Goal: Transaction & Acquisition: Purchase product/service

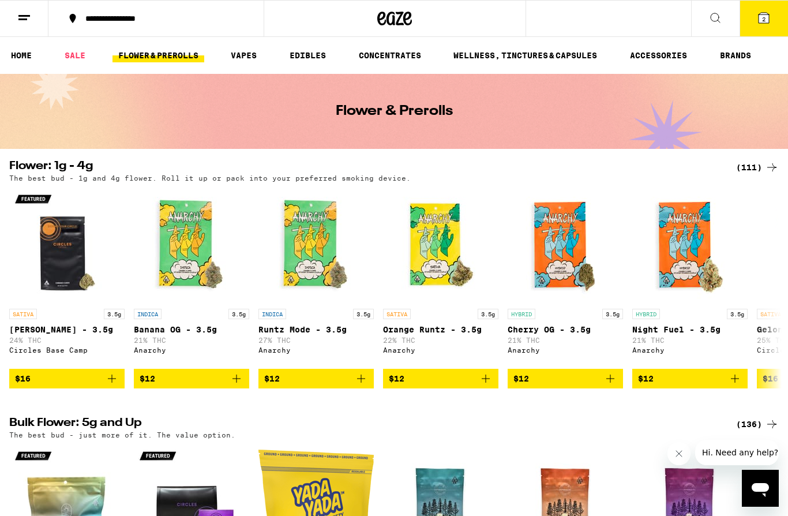
click at [760, 19] on icon at bounding box center [764, 18] width 10 height 10
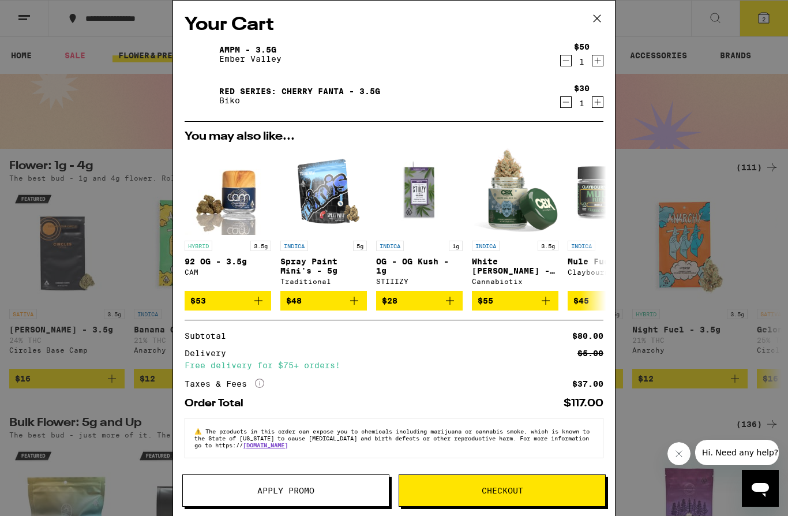
click at [349, 495] on button "Apply Promo" at bounding box center [285, 490] width 207 height 32
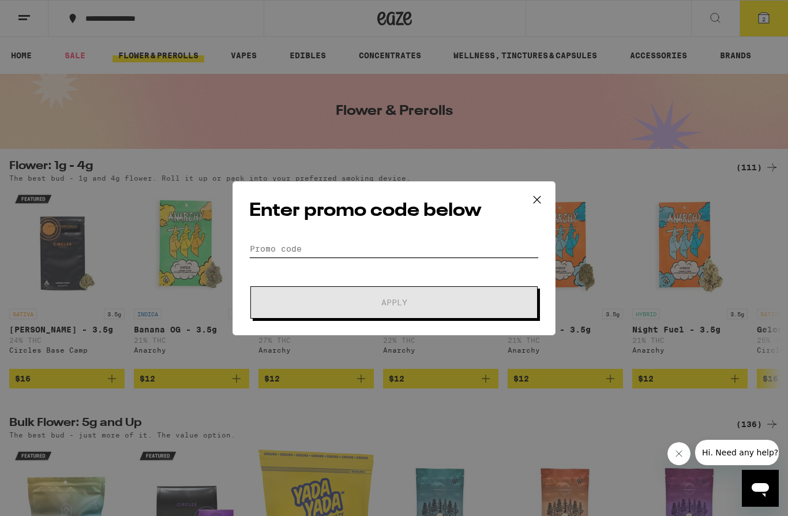
click at [353, 246] on input "Promo Code" at bounding box center [394, 248] width 290 height 17
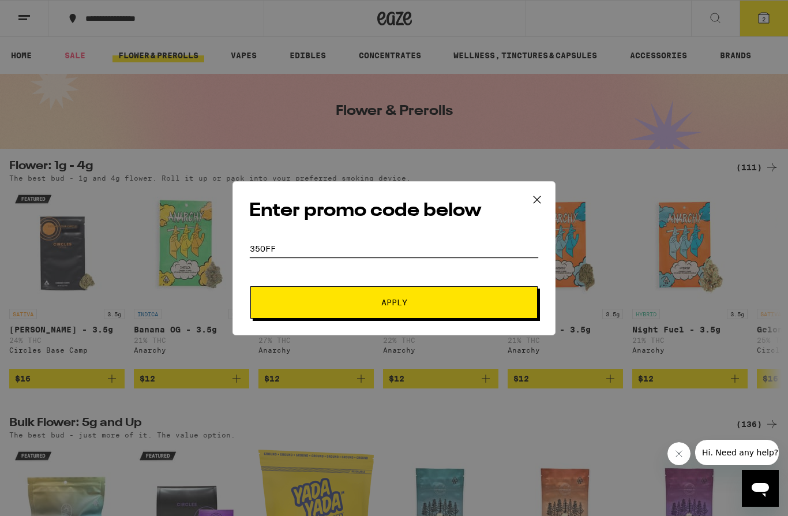
type input "35off"
click at [394, 304] on button "Apply" at bounding box center [393, 302] width 287 height 32
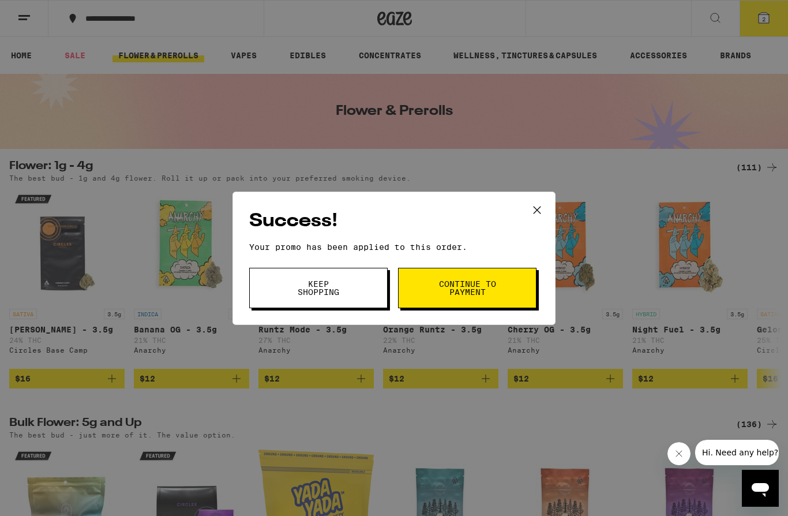
click at [459, 296] on span "Continue to payment" at bounding box center [467, 288] width 59 height 16
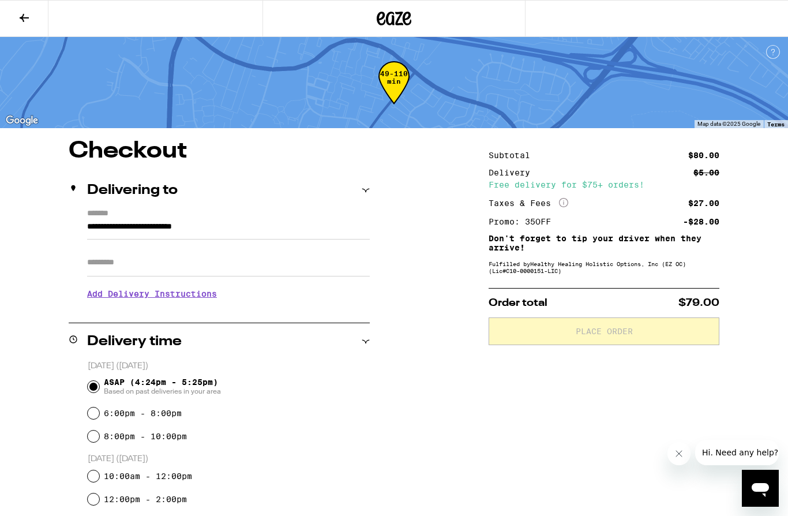
click at [21, 16] on icon at bounding box center [24, 18] width 14 height 14
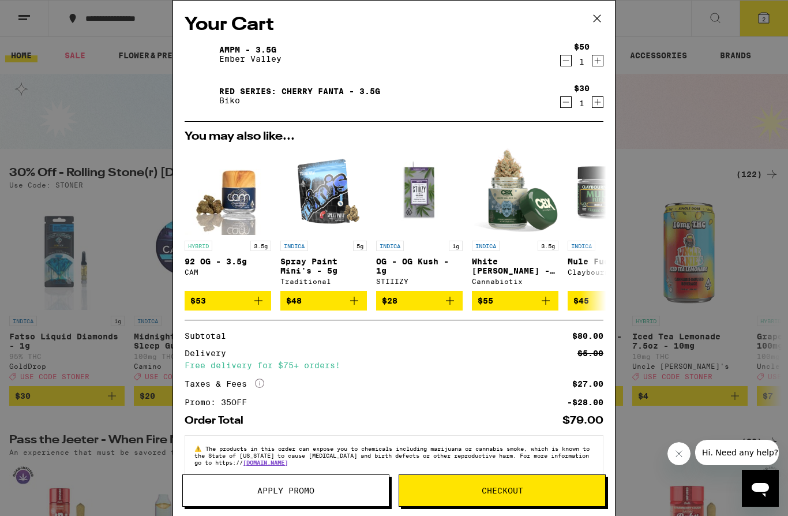
click at [598, 21] on icon at bounding box center [597, 18] width 17 height 17
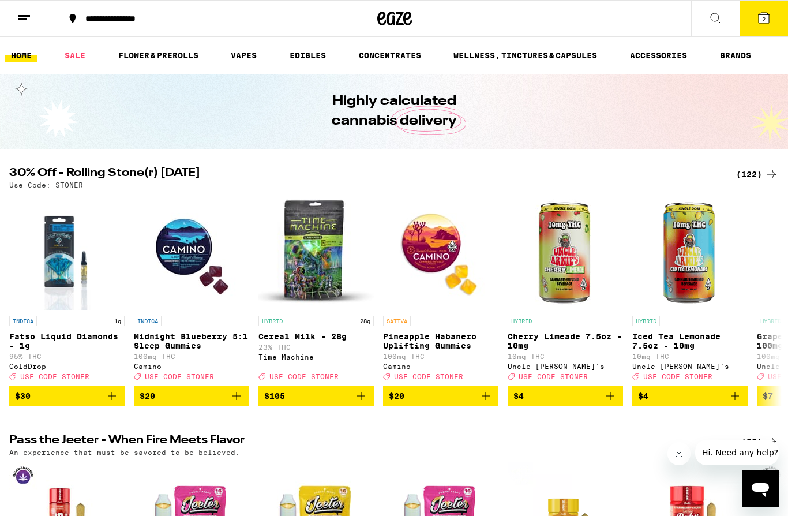
click at [725, 21] on button at bounding box center [715, 19] width 48 height 36
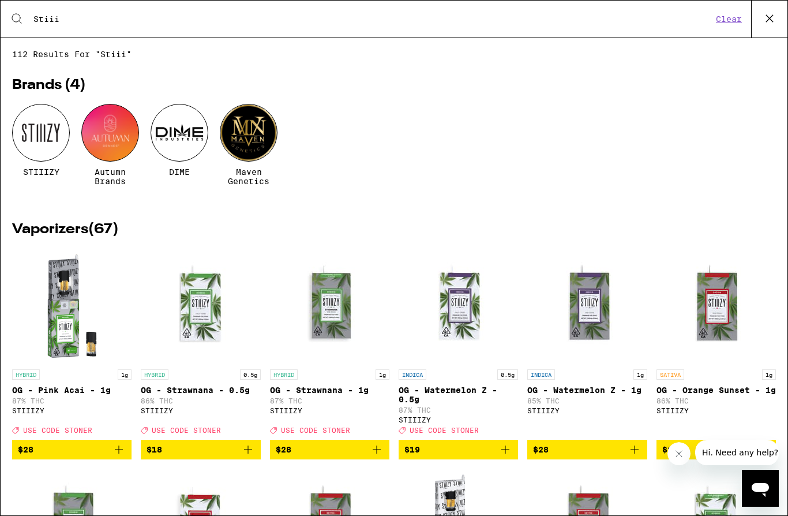
type input "Stiii"
click at [35, 147] on div at bounding box center [41, 133] width 58 height 58
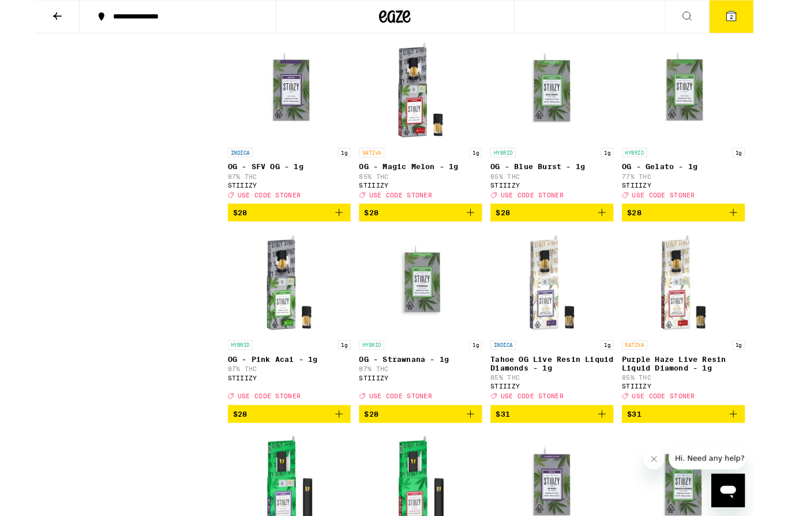
scroll to position [1205, 0]
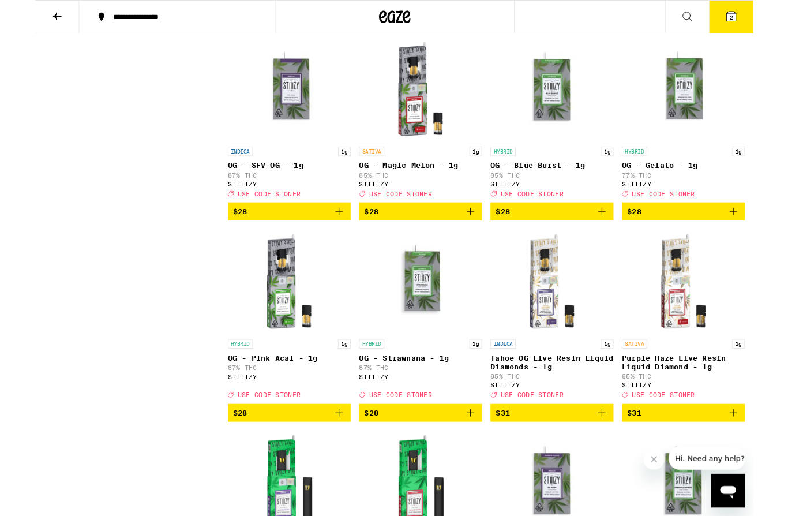
click at [339, 239] on icon "Add to bag" at bounding box center [334, 232] width 14 height 14
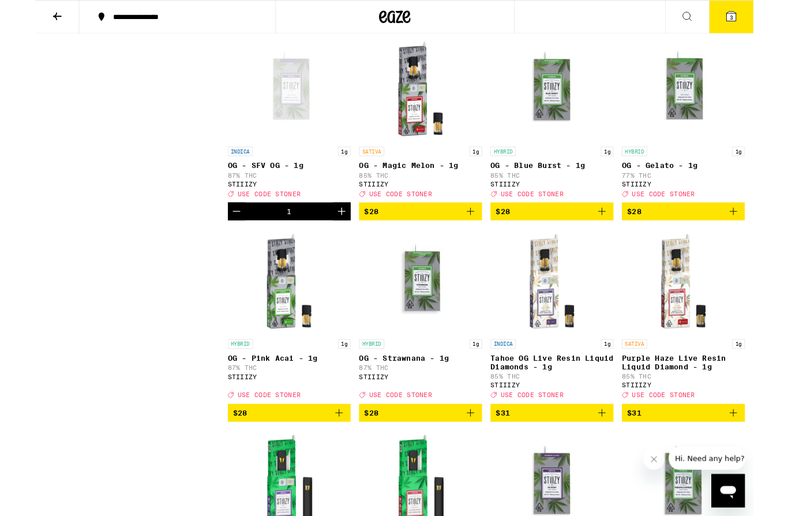
click at [762, 23] on span "3" at bounding box center [763, 19] width 3 height 7
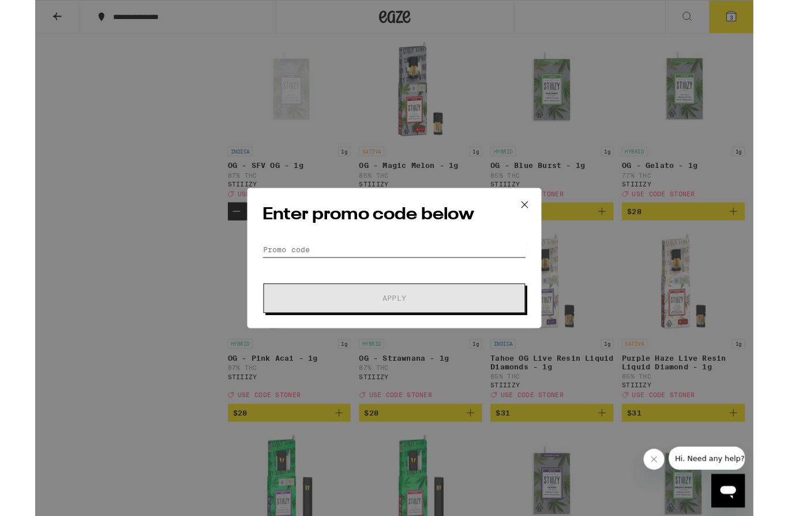
click at [336, 278] on input "Promo Code" at bounding box center [394, 273] width 290 height 17
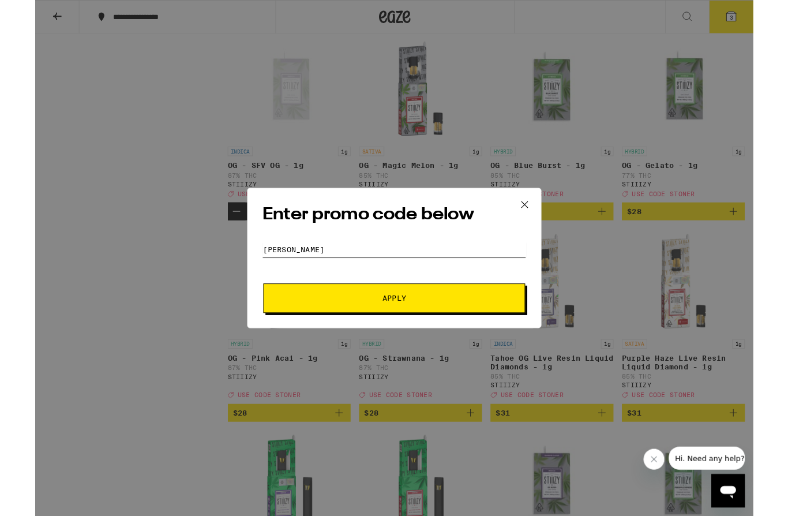
type input "[PERSON_NAME]"
click at [394, 328] on button "Apply" at bounding box center [393, 327] width 287 height 32
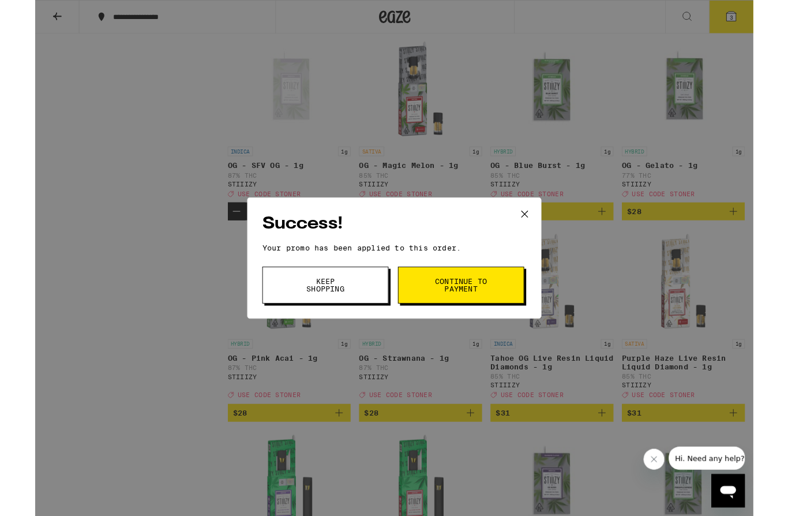
click at [485, 311] on span "Continue to payment" at bounding box center [467, 313] width 59 height 16
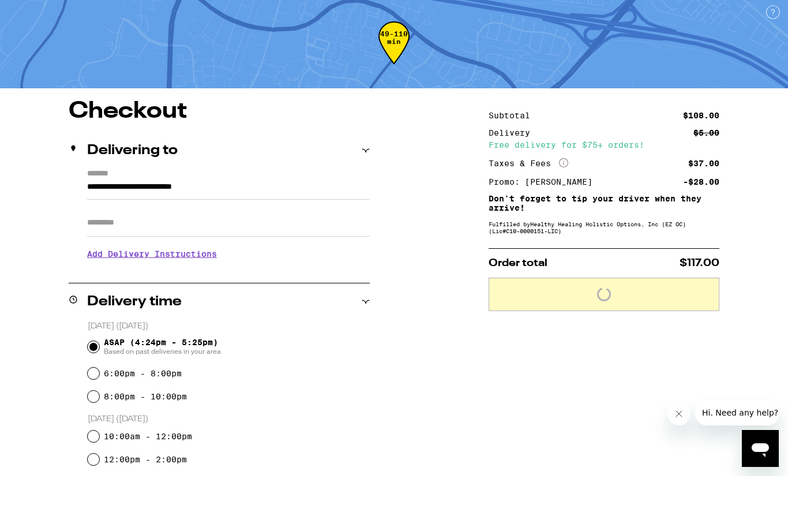
scroll to position [40, 0]
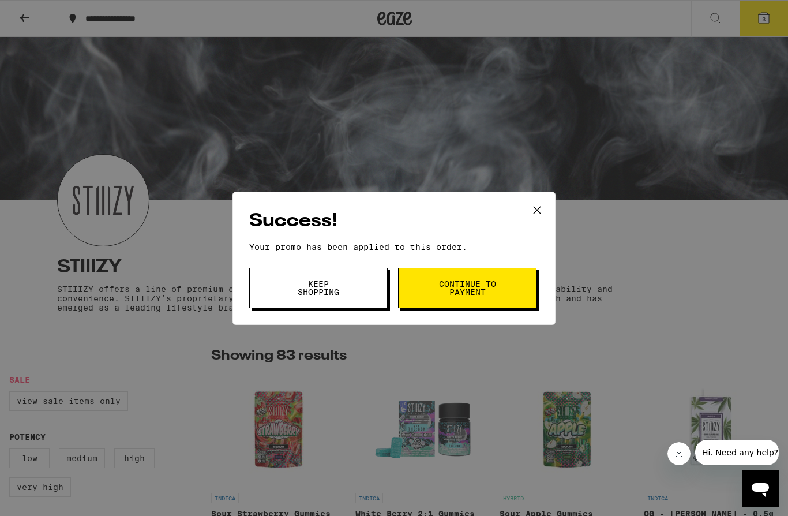
click at [345, 330] on div "Success! Your promo has been applied to this order. Promo Code Keep Shopping Co…" at bounding box center [394, 258] width 788 height 516
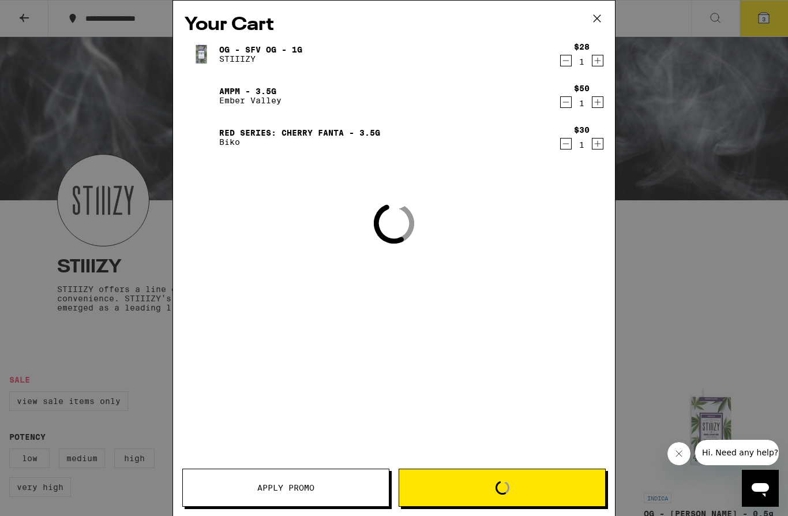
scroll to position [1205, 0]
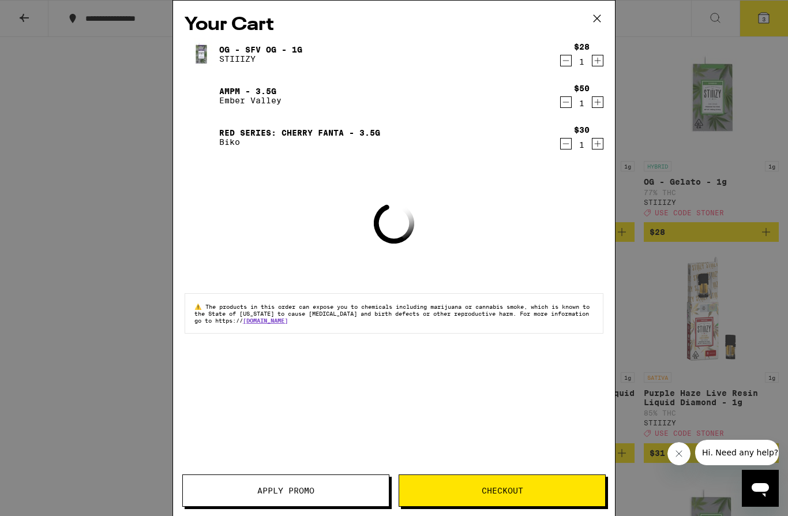
click at [261, 501] on button "Apply Promo" at bounding box center [285, 490] width 207 height 32
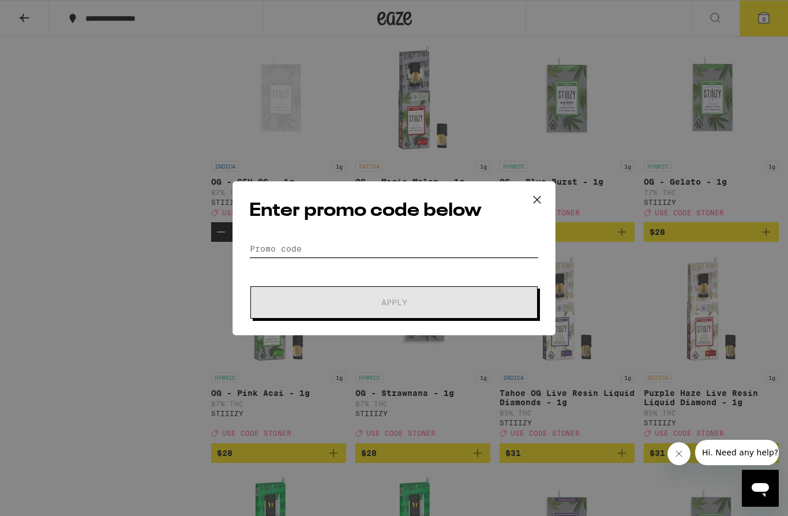
click at [293, 252] on input "Promo Code" at bounding box center [394, 248] width 290 height 17
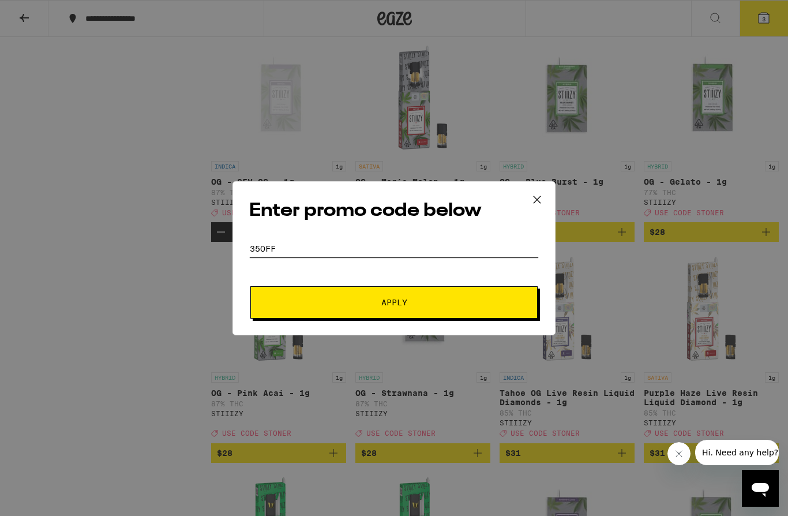
type input "35off"
click at [394, 304] on button "Apply" at bounding box center [393, 302] width 287 height 32
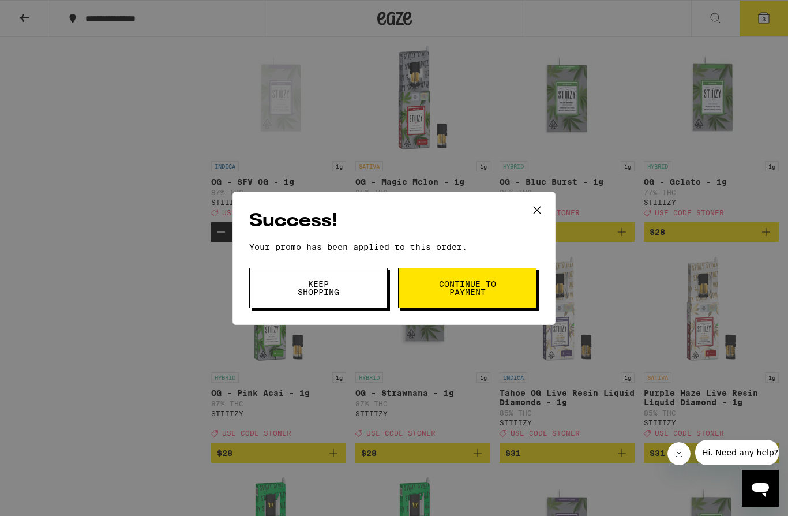
click at [454, 296] on span "Continue to payment" at bounding box center [467, 288] width 59 height 16
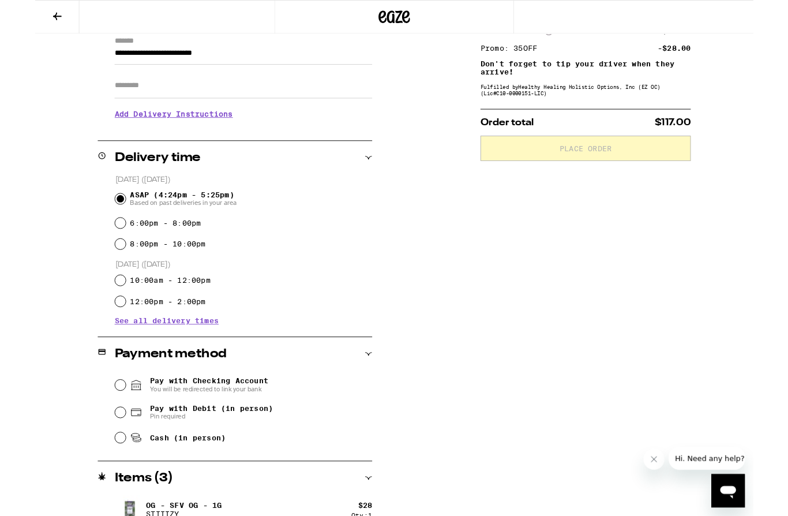
scroll to position [271, 0]
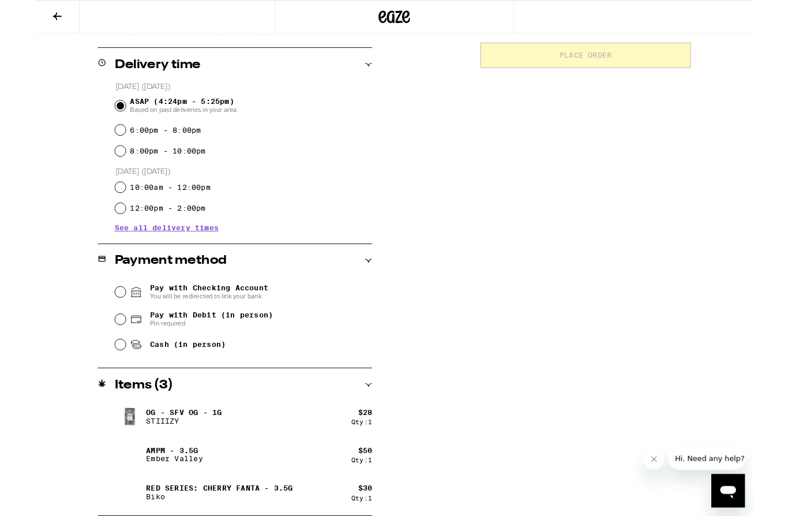
click at [94, 353] on input "Pay with Debit (in person) Pin required" at bounding box center [94, 351] width 12 height 12
radio input "true"
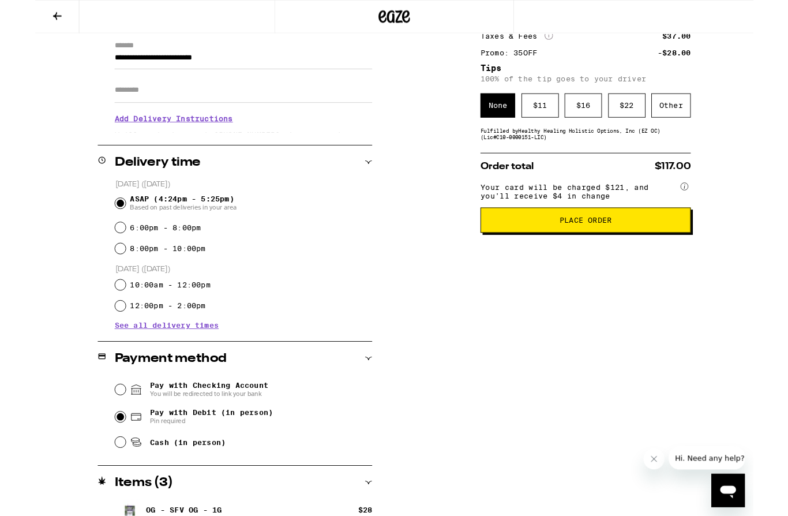
scroll to position [164, 0]
click at [533, 245] on span "Place Order" at bounding box center [604, 241] width 211 height 8
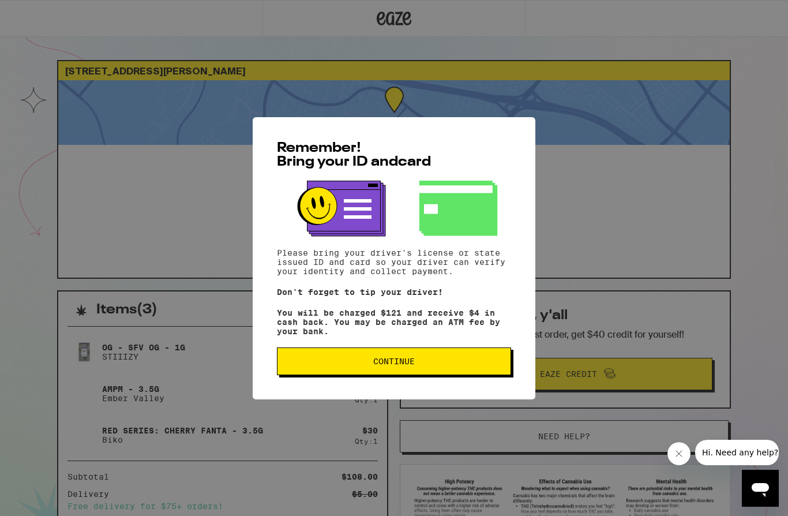
click at [353, 375] on button "Continue" at bounding box center [394, 361] width 234 height 28
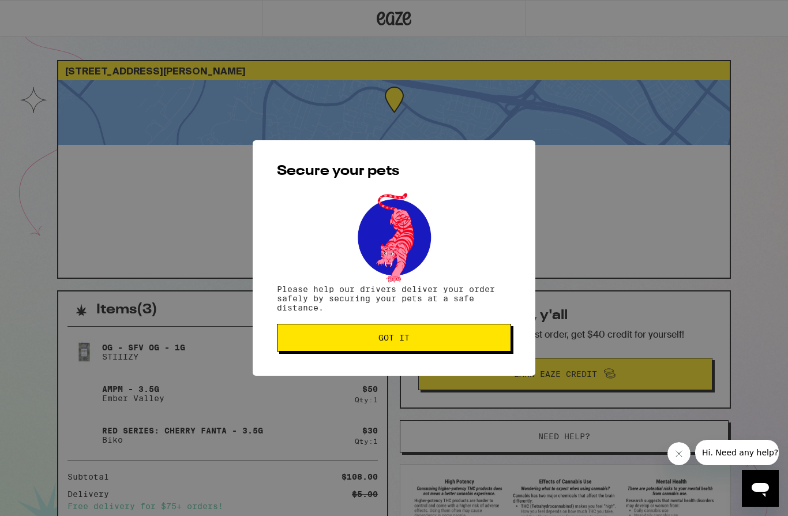
click at [359, 342] on span "Got it" at bounding box center [394, 338] width 215 height 8
